Goal: Task Accomplishment & Management: Use online tool/utility

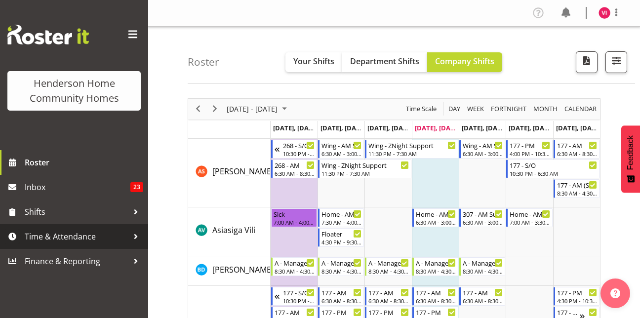
click at [47, 239] on span "Time & Attendance" at bounding box center [77, 236] width 104 height 15
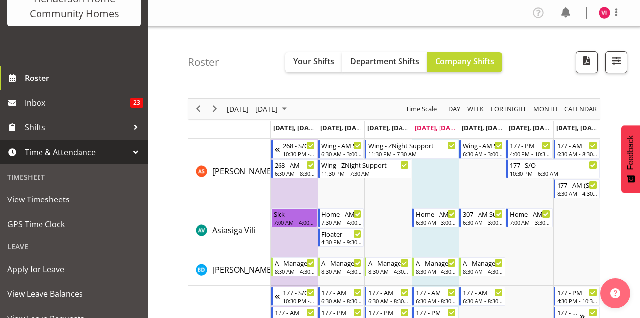
scroll to position [85, 0]
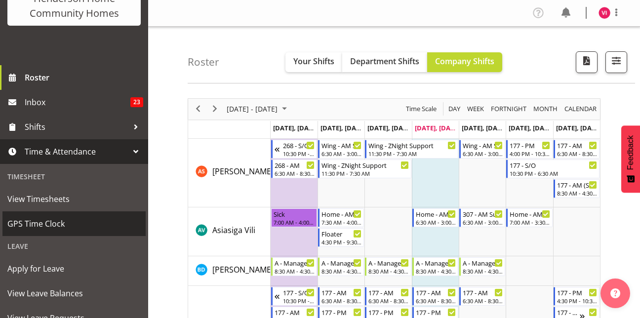
click at [53, 233] on link "GPS Time Clock" at bounding box center [73, 223] width 143 height 25
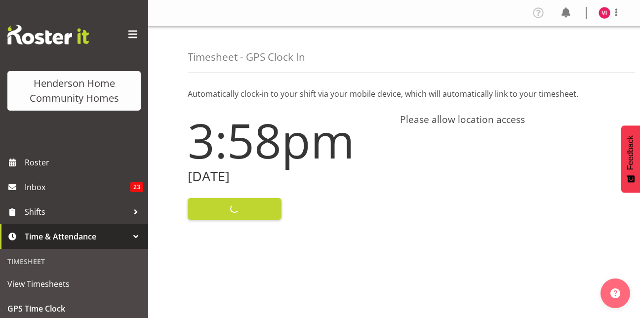
scroll to position [14, 0]
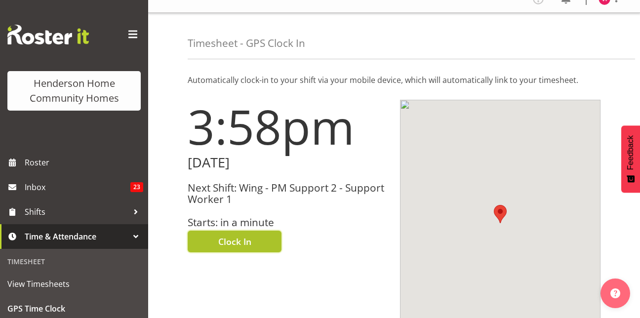
click at [211, 235] on button "Clock In" at bounding box center [235, 242] width 94 height 22
